Goal: Navigation & Orientation: Find specific page/section

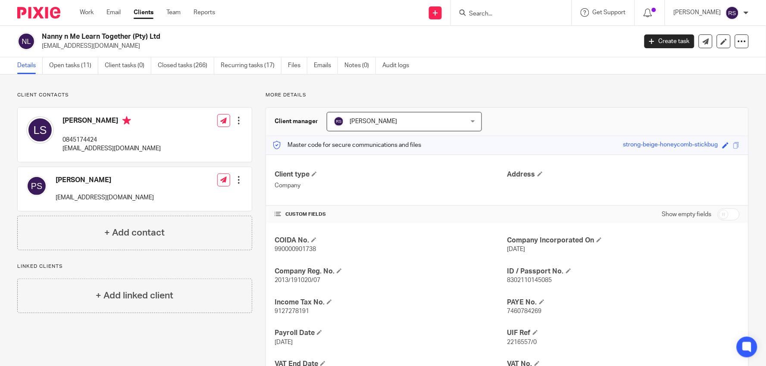
drag, startPoint x: 0, startPoint y: 0, endPoint x: 513, endPoint y: 11, distance: 513.3
click at [513, 11] on input "Search" at bounding box center [507, 14] width 78 height 8
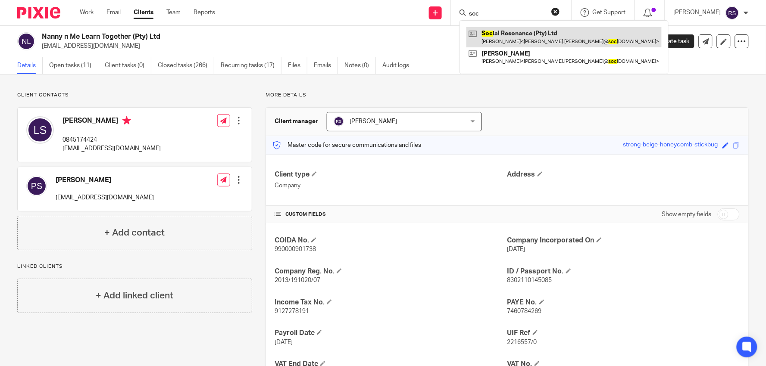
type input "soc"
click at [527, 30] on link at bounding box center [563, 37] width 195 height 20
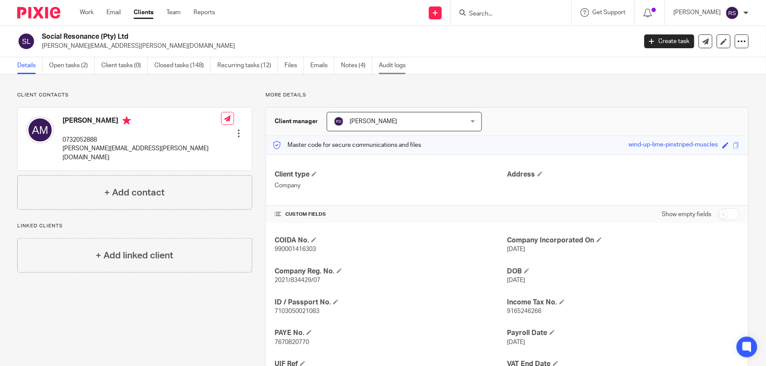
click at [385, 62] on link "Audit logs" at bounding box center [395, 65] width 33 height 17
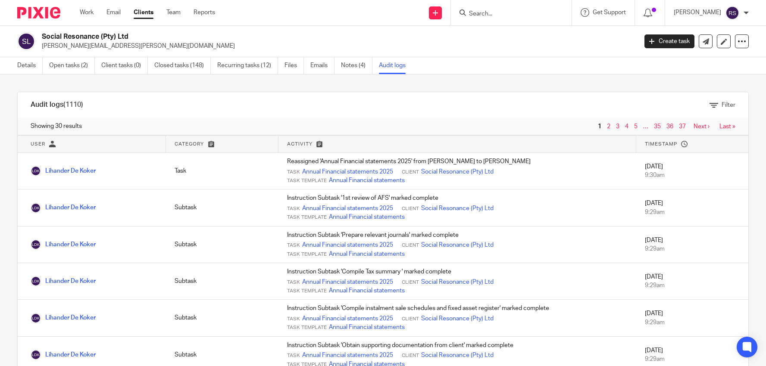
click at [343, 64] on link "Notes (4)" at bounding box center [356, 65] width 31 height 17
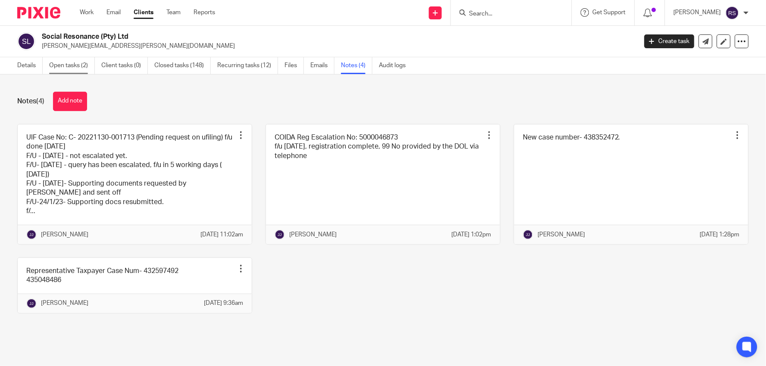
click at [72, 61] on link "Open tasks (2)" at bounding box center [72, 65] width 46 height 17
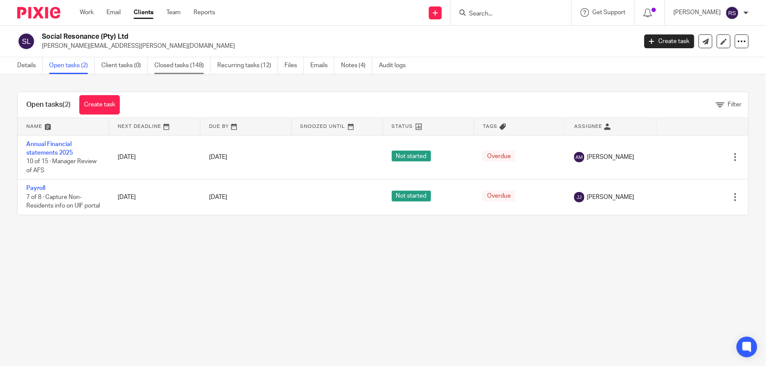
click at [177, 65] on link "Closed tasks (148)" at bounding box center [182, 65] width 56 height 17
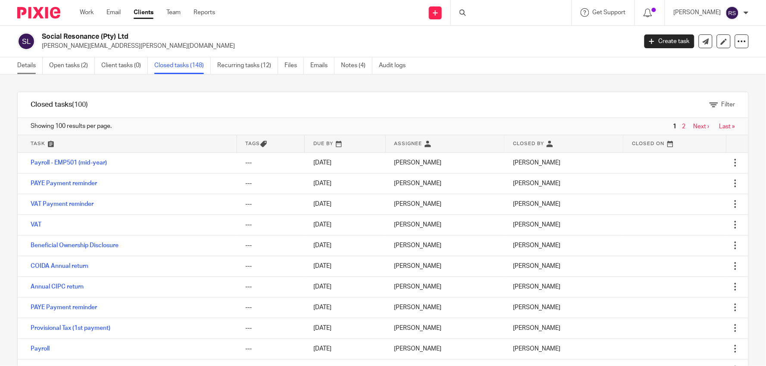
click at [32, 62] on link "Details" at bounding box center [29, 65] width 25 height 17
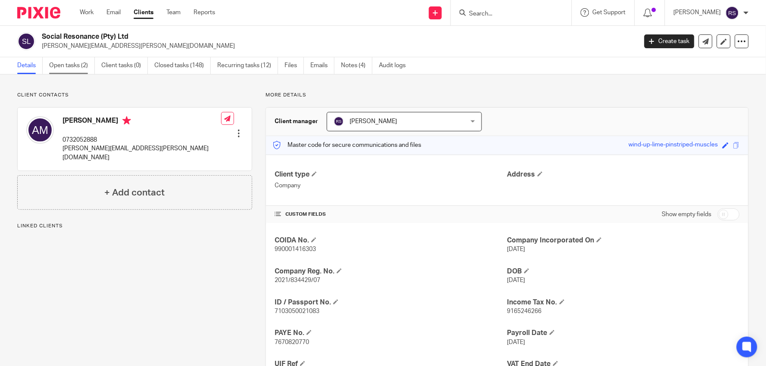
click at [75, 63] on link "Open tasks (2)" at bounding box center [72, 65] width 46 height 17
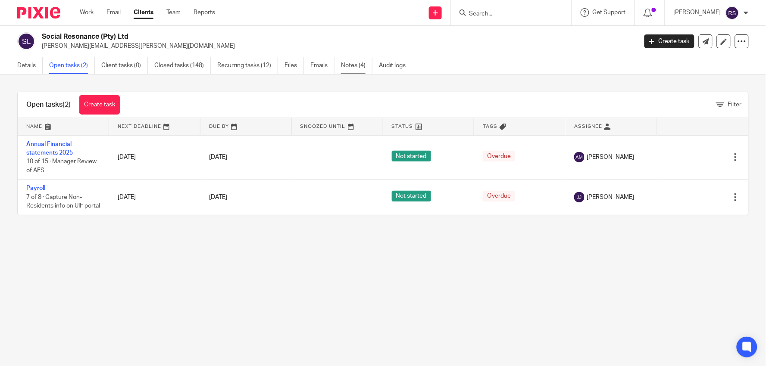
click at [363, 67] on link "Notes (4)" at bounding box center [356, 65] width 31 height 17
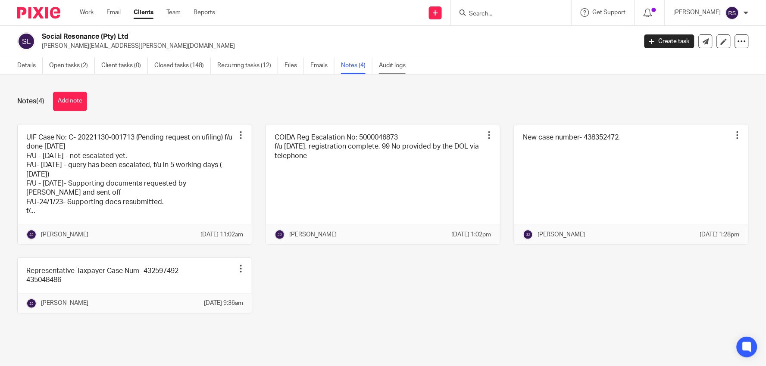
click at [395, 68] on link "Audit logs" at bounding box center [395, 65] width 33 height 17
click at [291, 68] on link "Files" at bounding box center [293, 65] width 19 height 17
click at [175, 63] on link "Closed tasks (148)" at bounding box center [182, 65] width 56 height 17
click at [141, 65] on link "Client tasks (0)" at bounding box center [124, 65] width 47 height 17
